Goal: Task Accomplishment & Management: Use online tool/utility

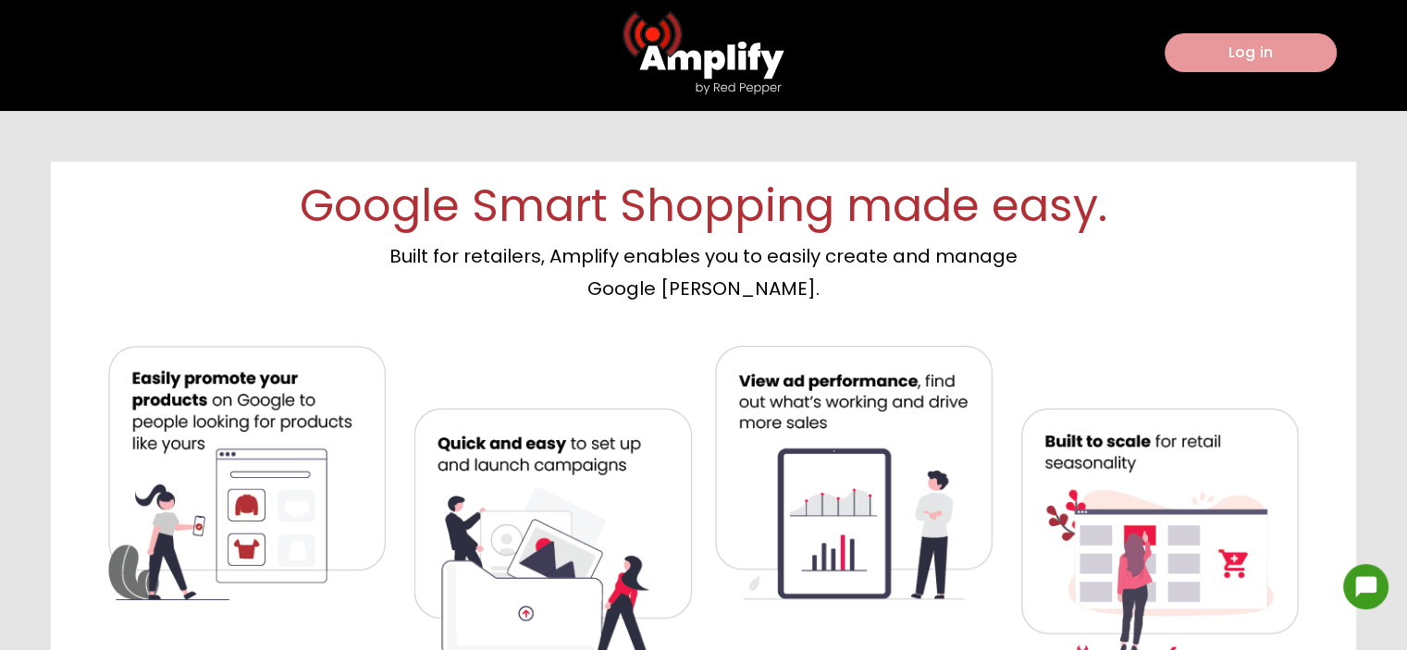
click at [1276, 57] on button "Log in" at bounding box center [1250, 52] width 172 height 39
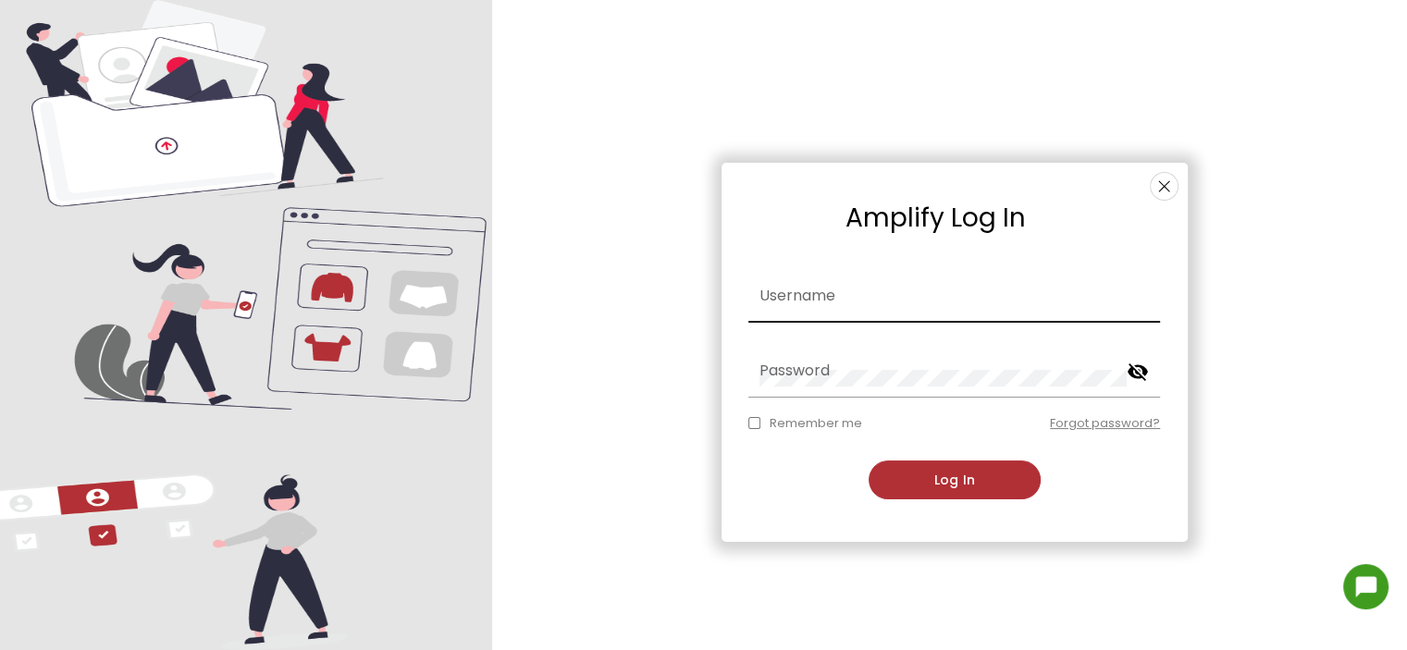
click at [857, 291] on div "Username" at bounding box center [953, 300] width 389 height 43
click at [817, 310] on input "Username" at bounding box center [953, 303] width 389 height 17
type input "balaji"
click at [868, 461] on button "Log In" at bounding box center [954, 480] width 172 height 39
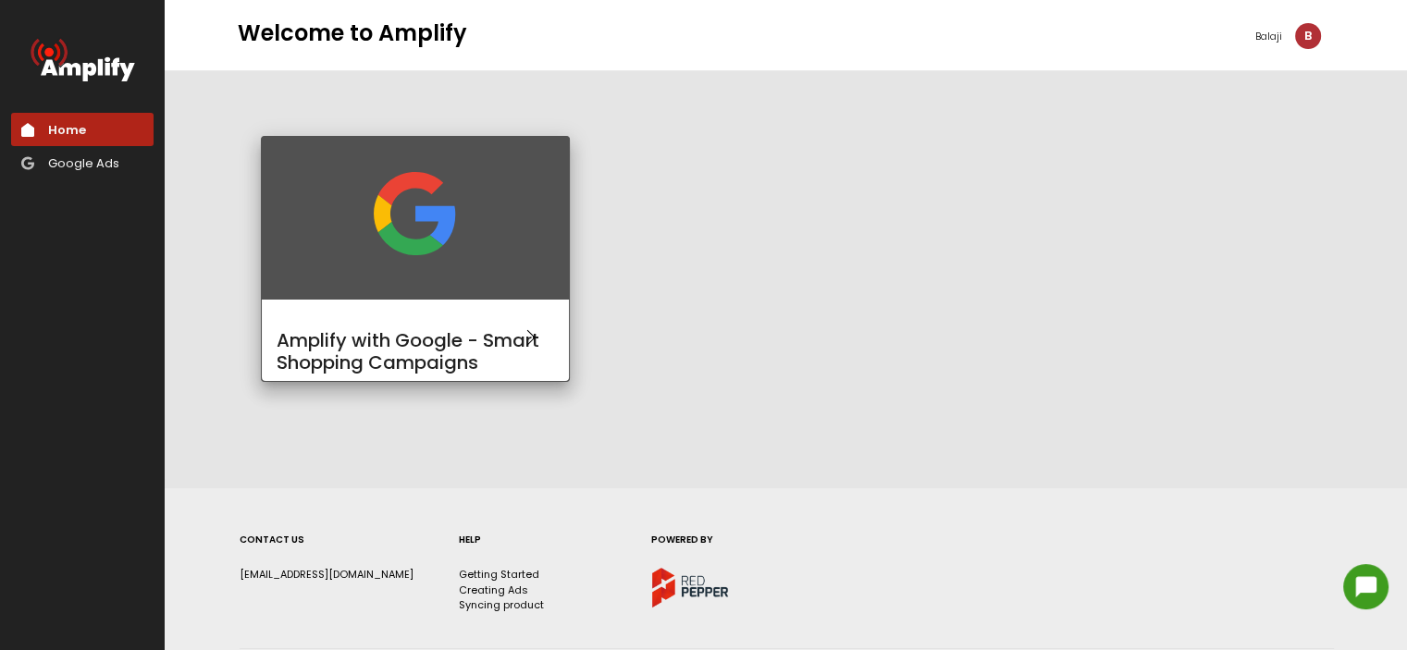
click at [355, 215] on img at bounding box center [414, 213] width 277 height 83
